Goal: Transaction & Acquisition: Purchase product/service

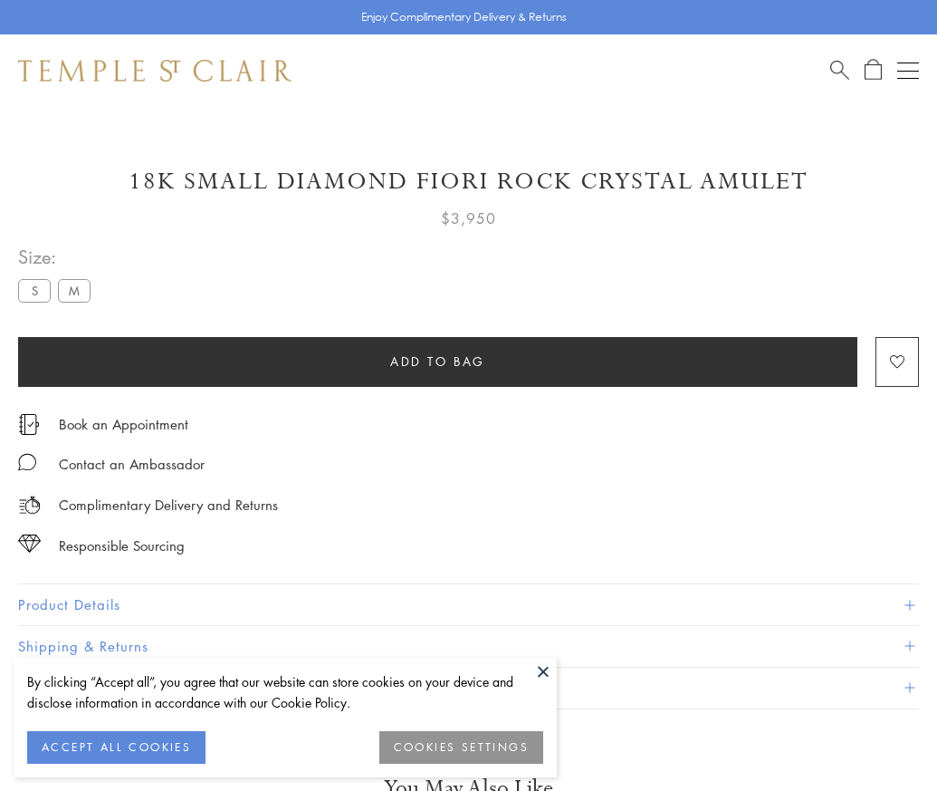
click at [437, 360] on span "Add to bag" at bounding box center [437, 361] width 95 height 20
